Goal: Find contact information: Obtain details needed to contact an individual or organization

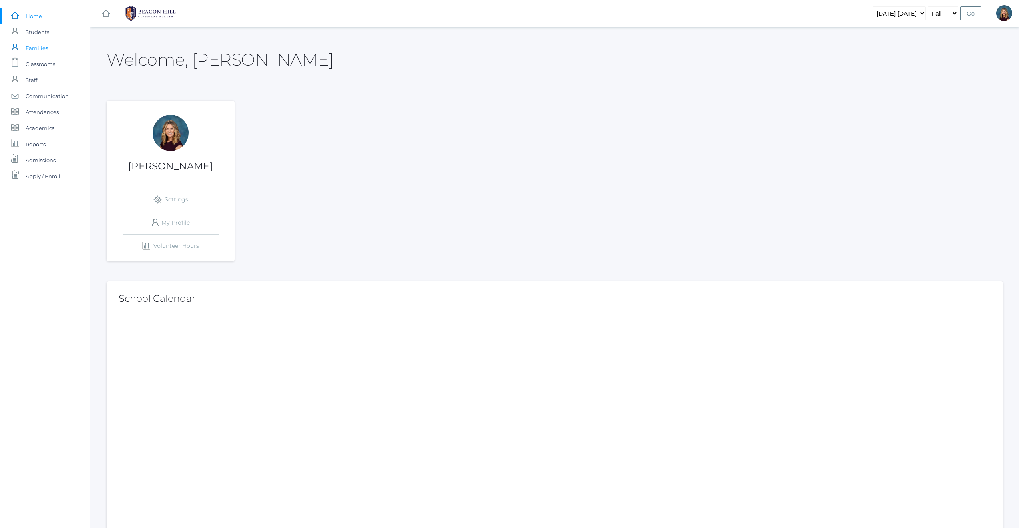
click at [31, 48] on span "Families" at bounding box center [37, 48] width 22 height 16
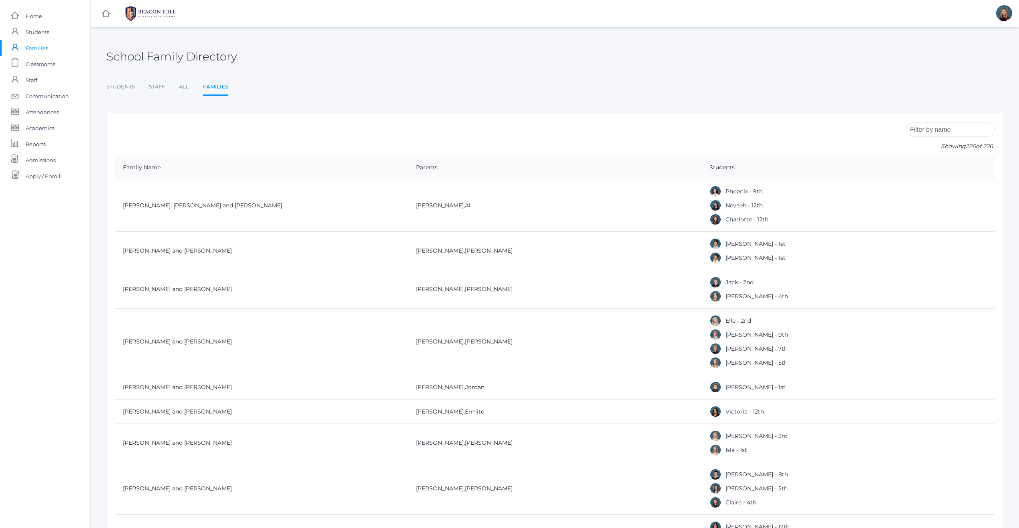
click at [938, 130] on input "search" at bounding box center [950, 129] width 89 height 14
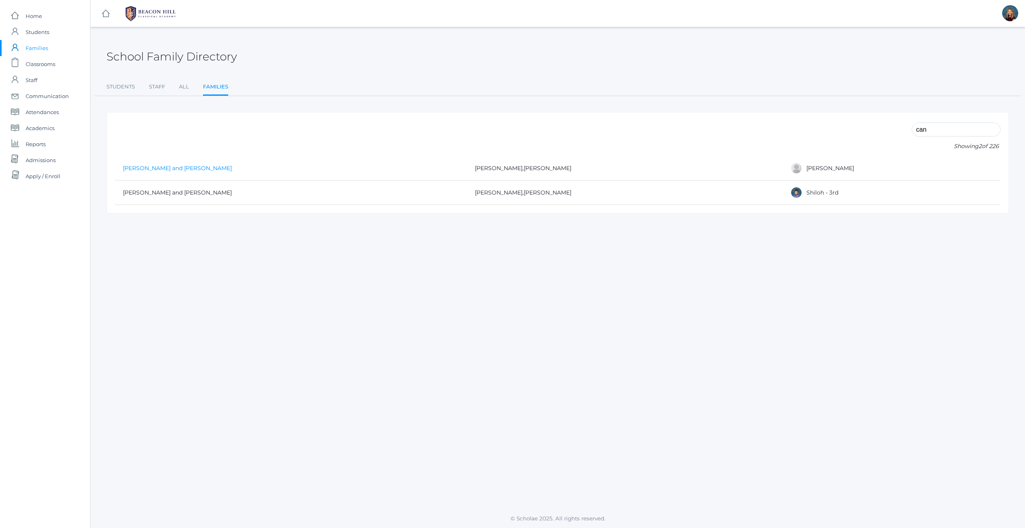
type input "can"
click at [191, 167] on link "[PERSON_NAME] and [PERSON_NAME]" at bounding box center [177, 168] width 109 height 7
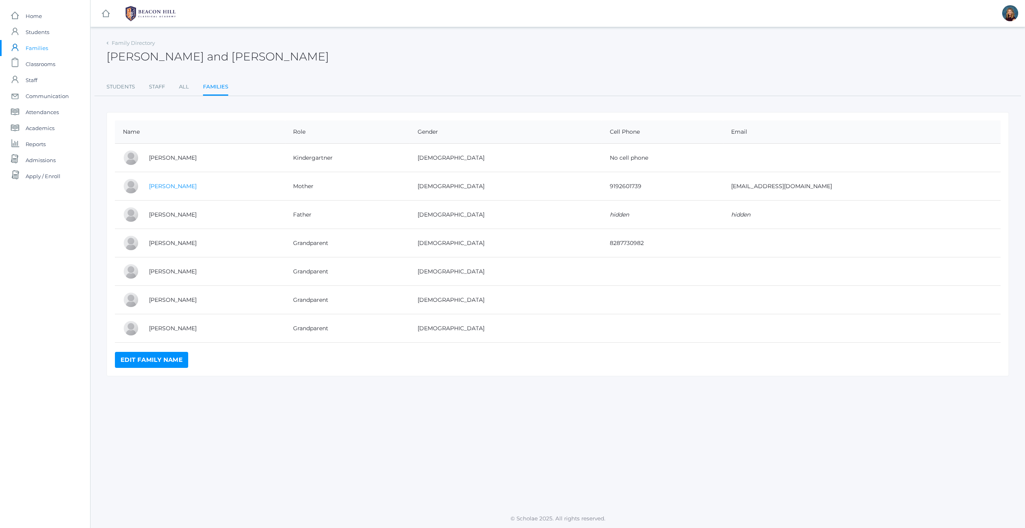
click at [165, 186] on link "[PERSON_NAME]" at bounding box center [173, 186] width 48 height 7
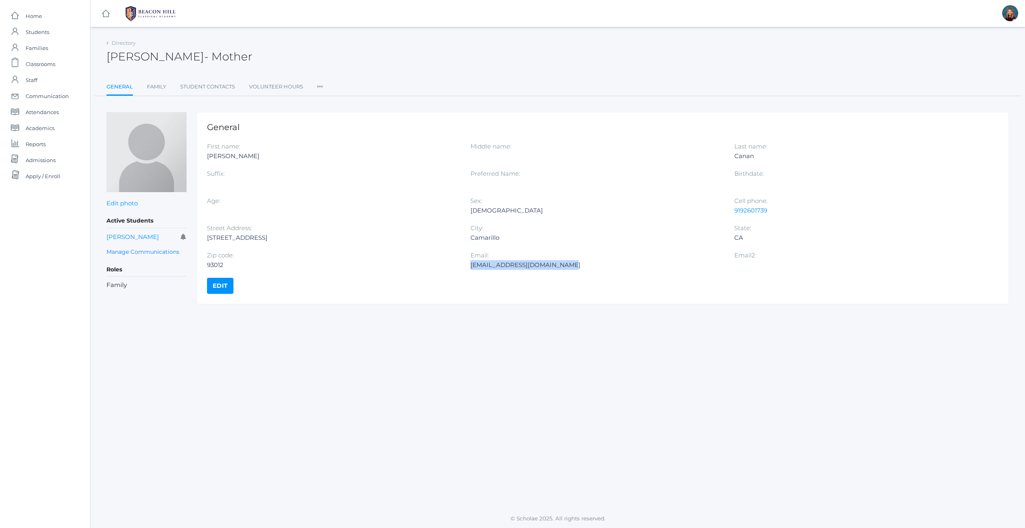
drag, startPoint x: 567, startPoint y: 263, endPoint x: 471, endPoint y: 265, distance: 96.1
click at [471, 265] on div "[EMAIL_ADDRESS][DOMAIN_NAME]" at bounding box center [595, 265] width 251 height 10
copy div "[EMAIL_ADDRESS][DOMAIN_NAME]"
click at [347, 260] on div "93012" at bounding box center [332, 265] width 251 height 10
click at [311, 318] on div "Directory [PERSON_NAME] - Mother [PERSON_NAME] Mother General Family Student Co…" at bounding box center [557, 268] width 934 height 462
